Goal: Navigation & Orientation: Find specific page/section

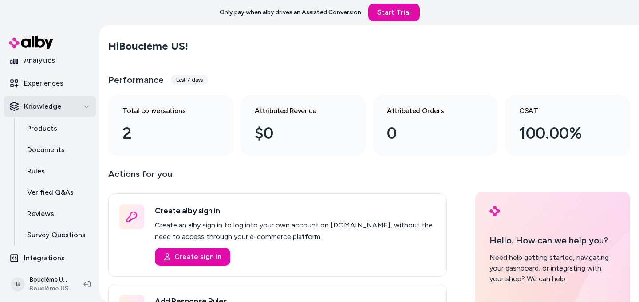
scroll to position [82, 0]
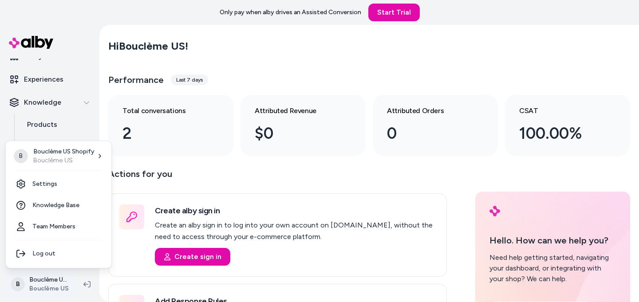
click at [50, 285] on html "Only pay when alby drives an Assisted Conversion Start Trial Home Agents Inbox …" at bounding box center [319, 151] width 639 height 302
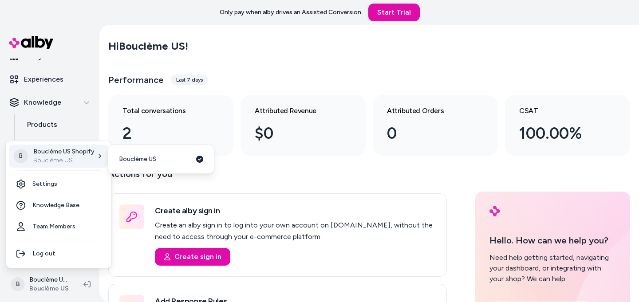
click at [47, 155] on p "Bouclème US Shopify" at bounding box center [63, 151] width 61 height 9
click at [67, 156] on p "Bouclème US" at bounding box center [63, 160] width 61 height 9
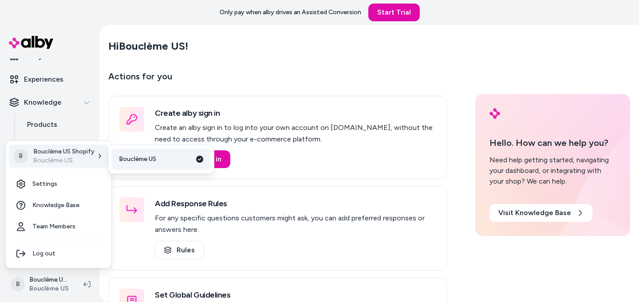
click at [126, 157] on span "Bouclème US" at bounding box center [137, 159] width 37 height 9
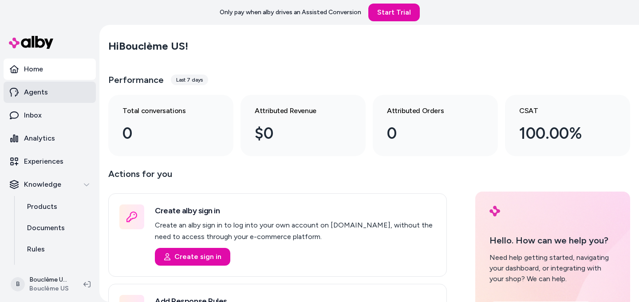
click at [46, 94] on p "Agents" at bounding box center [36, 92] width 24 height 11
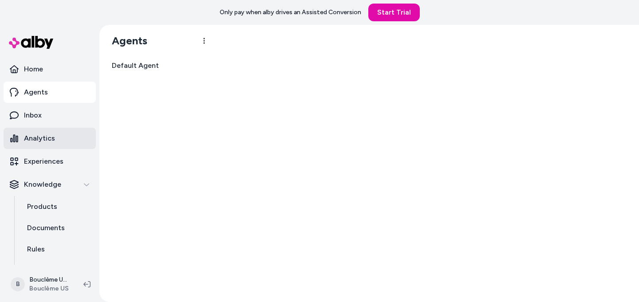
click at [46, 137] on p "Analytics" at bounding box center [39, 138] width 31 height 11
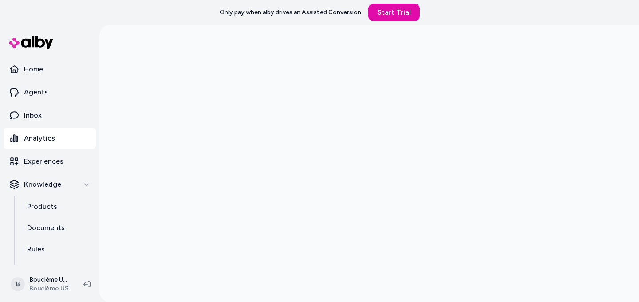
scroll to position [25, 0]
click at [48, 90] on link "Agents" at bounding box center [50, 92] width 92 height 21
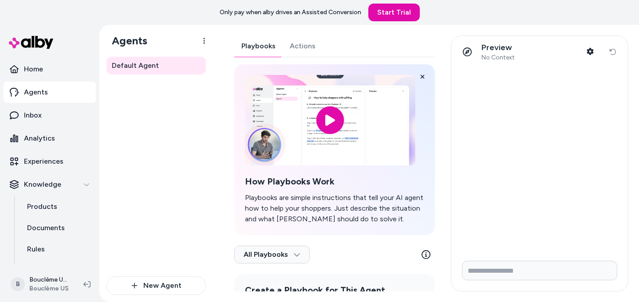
scroll to position [91, 0]
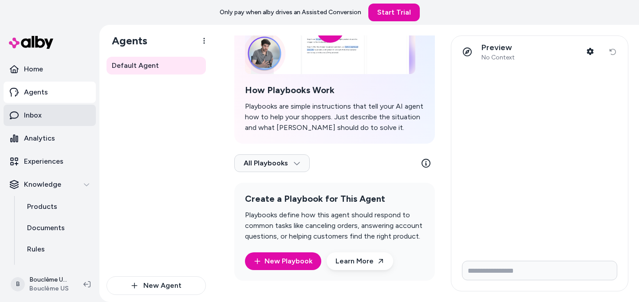
click at [41, 114] on p "Inbox" at bounding box center [33, 115] width 18 height 11
